Goal: Task Accomplishment & Management: Manage account settings

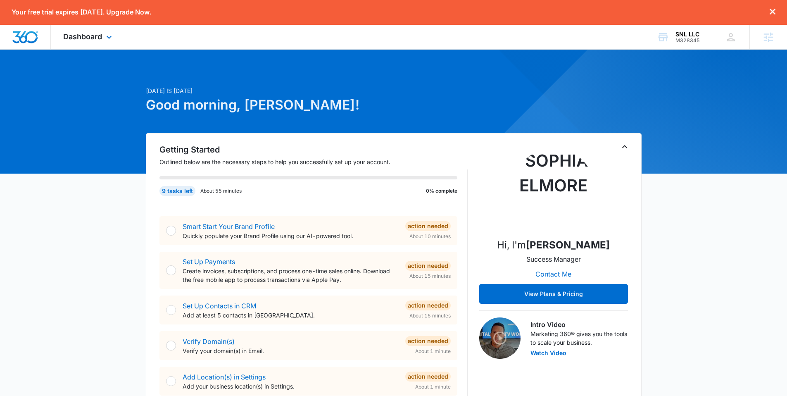
click at [80, 41] on div "Dashboard Apps Reputation Websites Forms CRM Email Social Content Ads Intellige…" at bounding box center [89, 37] width 76 height 24
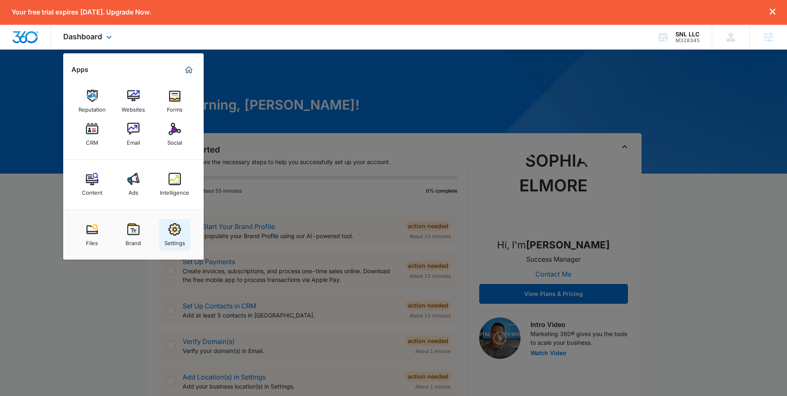
click at [172, 226] on img at bounding box center [175, 229] width 12 height 12
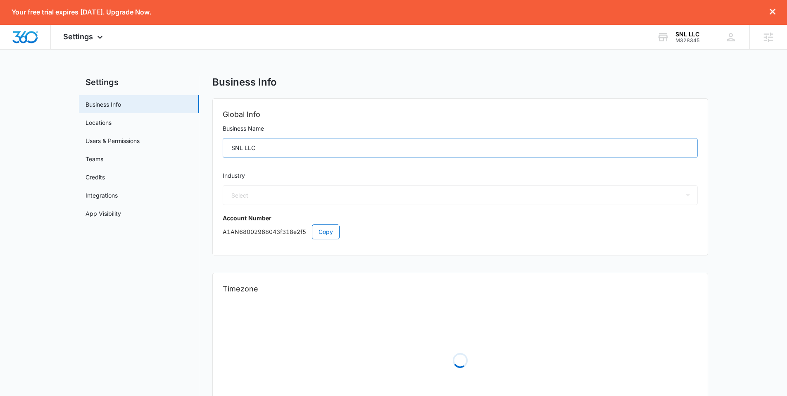
select select "4"
select select "US"
select select "America/[GEOGRAPHIC_DATA]"
drag, startPoint x: 271, startPoint y: 148, endPoint x: 220, endPoint y: 146, distance: 51.3
click at [220, 146] on div "Global Info Business Name SNL LLC Industry Select Accounting / CPA Assisted Liv…" at bounding box center [460, 177] width 495 height 156
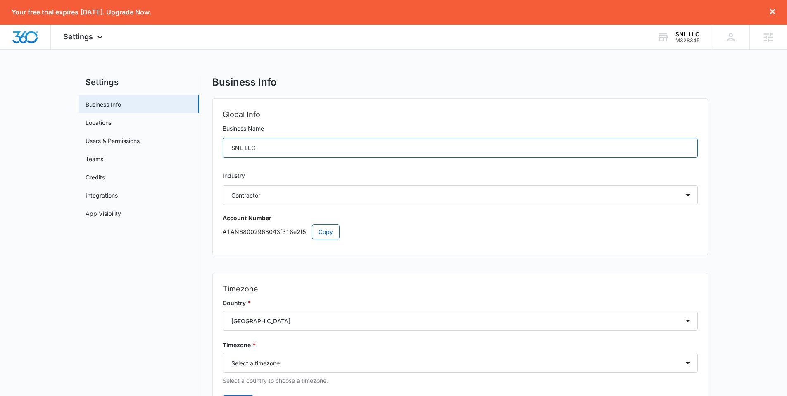
paste input "Contracting"
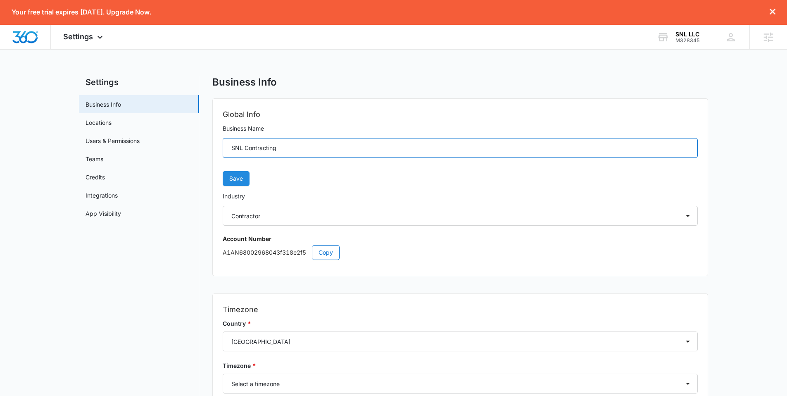
type input "SNL Contracting"
click at [240, 179] on span "Save" at bounding box center [236, 178] width 14 height 9
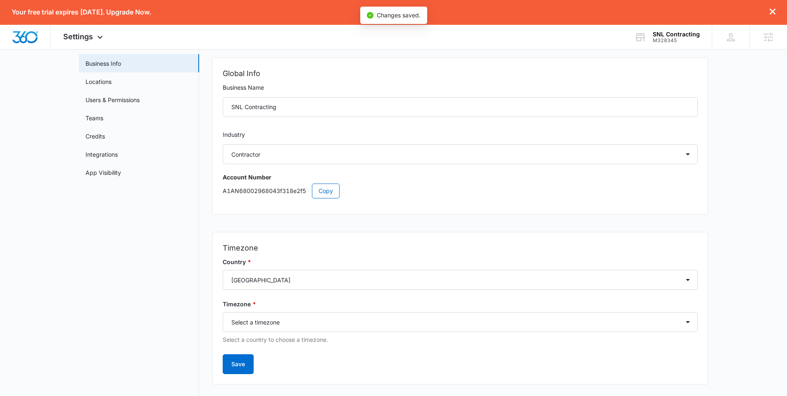
scroll to position [57, 0]
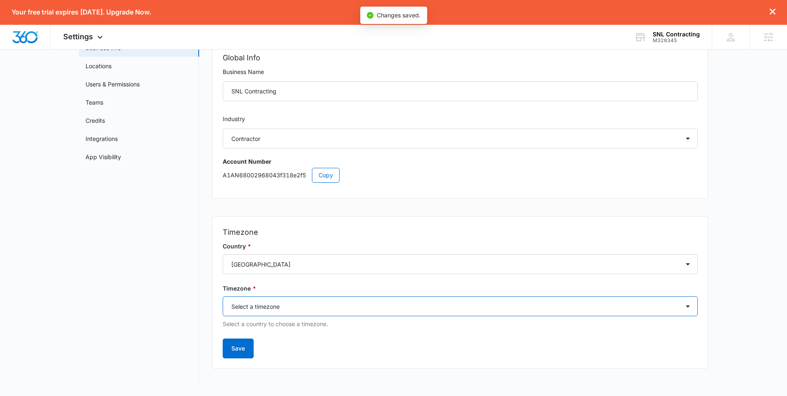
click at [272, 311] on select "Select a timezone Select a timezone [GEOGRAPHIC_DATA]/[GEOGRAPHIC_DATA] [GEOGRA…" at bounding box center [460, 306] width 475 height 20
select select "America/[GEOGRAPHIC_DATA]"
click at [223, 296] on select "Select a timezone Select a timezone [GEOGRAPHIC_DATA]/[GEOGRAPHIC_DATA] [GEOGRA…" at bounding box center [460, 306] width 475 height 20
click at [234, 344] on button "Save" at bounding box center [238, 349] width 31 height 20
click at [32, 39] on img "Dashboard" at bounding box center [25, 37] width 26 height 12
